Goal: Browse casually

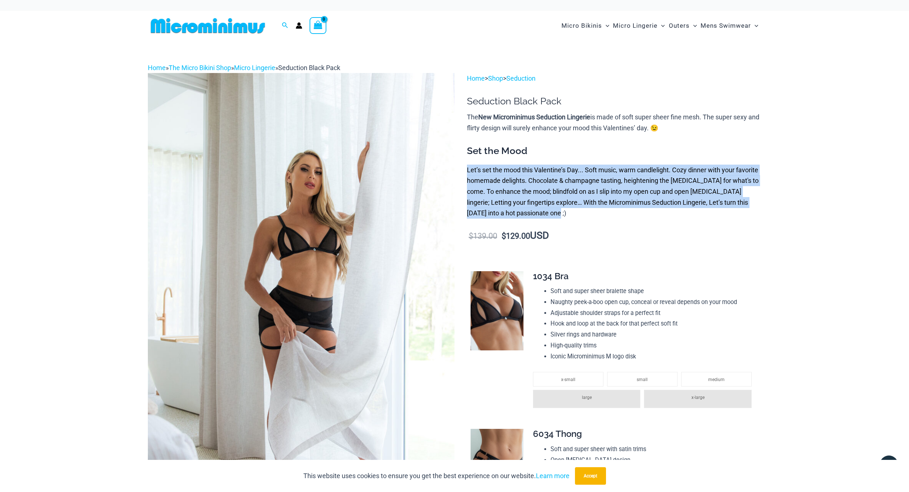
drag, startPoint x: 467, startPoint y: 169, endPoint x: 543, endPoint y: 209, distance: 85.9
click at [543, 209] on p "Let’s set the mood this Valentine’s Day... Soft music, warm candlelight. Cozy d…" at bounding box center [614, 192] width 294 height 54
drag, startPoint x: 543, startPoint y: 209, endPoint x: 548, endPoint y: 215, distance: 8.1
click at [548, 215] on p "Let’s set the mood this Valentine’s Day... Soft music, warm candlelight. Cozy d…" at bounding box center [614, 192] width 294 height 54
click at [546, 215] on p "Let’s set the mood this Valentine’s Day... Soft music, warm candlelight. Cozy d…" at bounding box center [614, 192] width 294 height 54
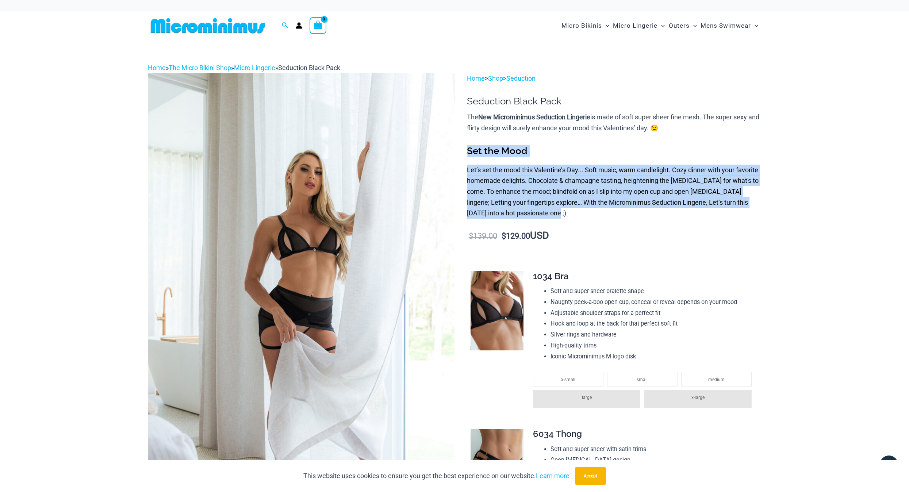
drag, startPoint x: 541, startPoint y: 215, endPoint x: 469, endPoint y: 150, distance: 96.9
click at [469, 150] on div "Set the Mood Let’s set the mood this Valentine’s Day... Soft music, warm candle…" at bounding box center [614, 182] width 294 height 74
click at [567, 212] on p "Let’s set the mood this Valentine’s Day... Soft music, warm candlelight. Cozy d…" at bounding box center [614, 192] width 294 height 54
drag, startPoint x: 557, startPoint y: 212, endPoint x: 468, endPoint y: 153, distance: 107.1
click at [468, 153] on div "Set the Mood Let’s set the mood this Valentine’s Day... Soft music, warm candle…" at bounding box center [614, 182] width 294 height 74
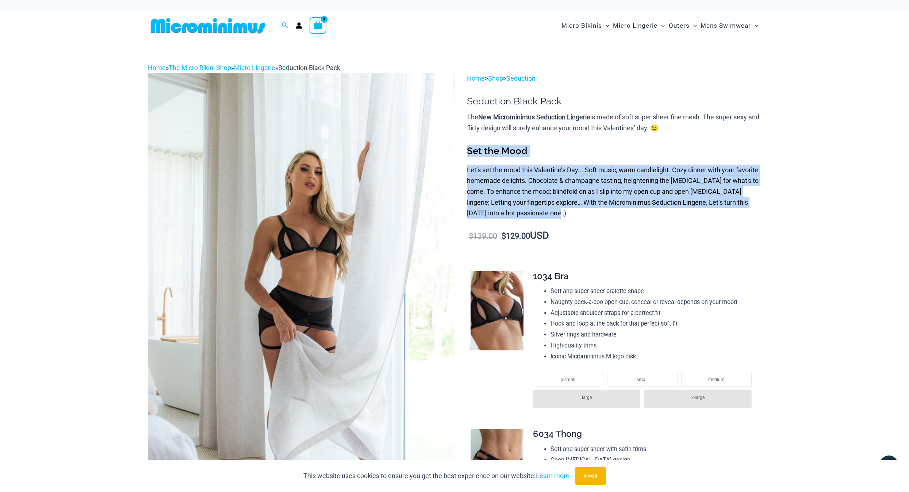
drag, startPoint x: 468, startPoint y: 153, endPoint x: 566, endPoint y: 207, distance: 111.9
click at [568, 204] on p "Let’s set the mood this Valentine’s Day... Soft music, warm candlelight. Cozy d…" at bounding box center [614, 192] width 294 height 54
click at [563, 208] on p "Let’s set the mood this Valentine’s Day... Soft music, warm candlelight. Cozy d…" at bounding box center [614, 192] width 294 height 54
drag, startPoint x: 554, startPoint y: 211, endPoint x: 466, endPoint y: 154, distance: 104.8
click at [467, 154] on div "Set the Mood Let’s set the mood this Valentine’s Day... Soft music, warm candle…" at bounding box center [614, 182] width 294 height 74
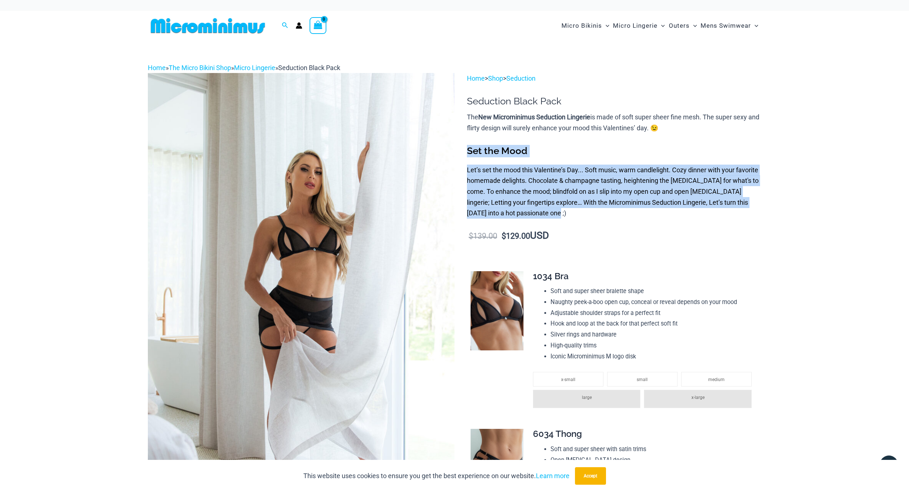
drag, startPoint x: 466, startPoint y: 154, endPoint x: 505, endPoint y: 171, distance: 42.2
click at [505, 171] on p "Let’s set the mood this Valentine’s Day... Soft music, warm candlelight. Cozy d…" at bounding box center [614, 192] width 294 height 54
click at [491, 171] on p "Let’s set the mood this Valentine’s Day... Soft music, warm candlelight. Cozy d…" at bounding box center [614, 192] width 294 height 54
